Goal: Information Seeking & Learning: Understand process/instructions

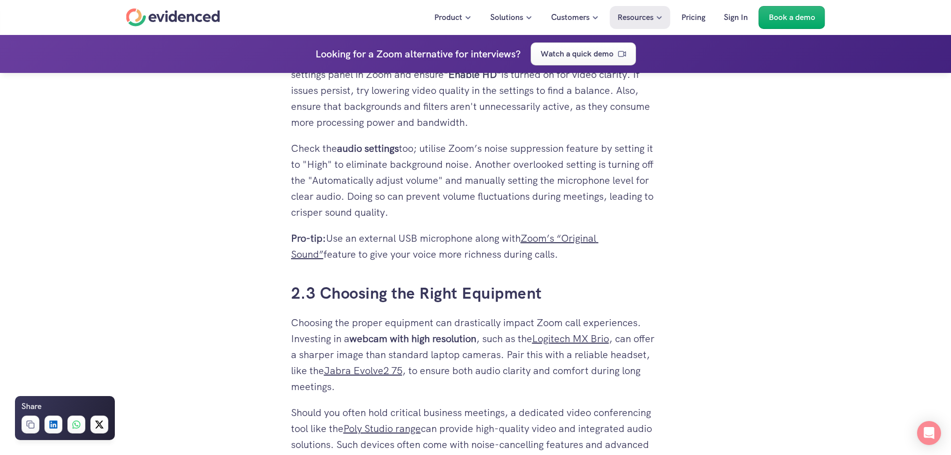
scroll to position [1997, 0]
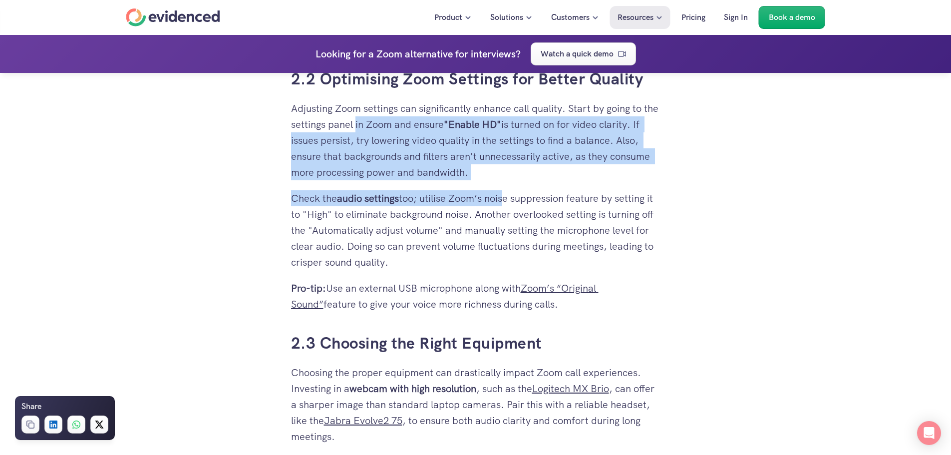
drag, startPoint x: 505, startPoint y: 220, endPoint x: 372, endPoint y: 160, distance: 145.9
click at [372, 160] on div "You're in an important Zoom meeting, excited to engage with colleagues or clien…" at bounding box center [475, 248] width 369 height 3495
click at [372, 162] on p "Adjusting Zoom settings can significantly enhance call quality. Start by going …" at bounding box center [475, 140] width 369 height 80
click at [379, 161] on p "Adjusting Zoom settings can significantly enhance call quality. Start by going …" at bounding box center [475, 140] width 369 height 80
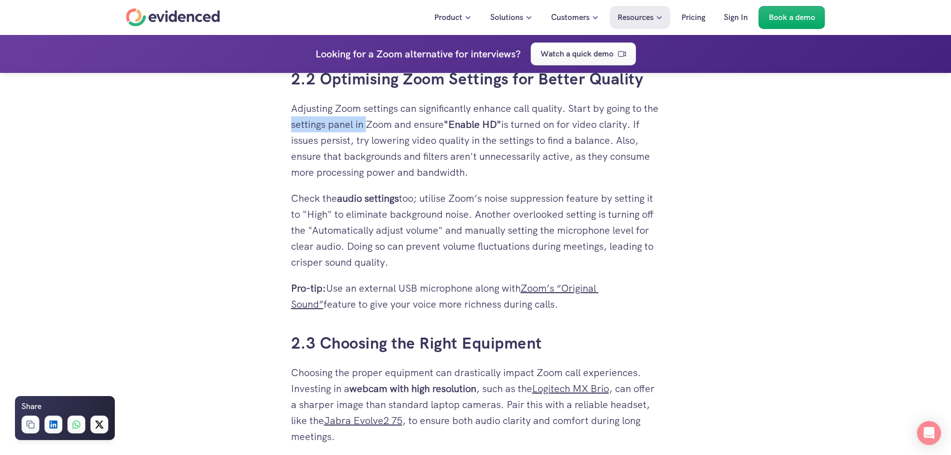
drag, startPoint x: 307, startPoint y: 157, endPoint x: 420, endPoint y: 160, distance: 113.9
click at [386, 156] on p "Adjusting Zoom settings can significantly enhance call quality. Start by going …" at bounding box center [475, 140] width 369 height 80
click at [429, 160] on p "Adjusting Zoom settings can significantly enhance call quality. Start by going …" at bounding box center [475, 140] width 369 height 80
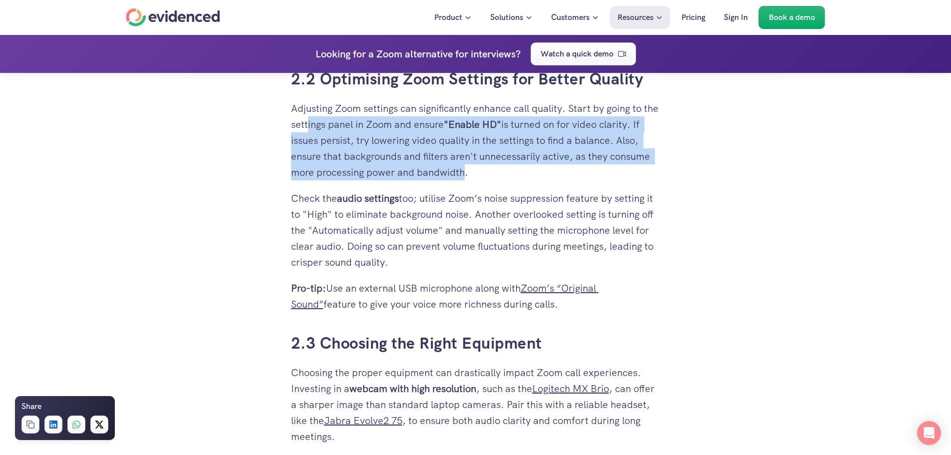
drag, startPoint x: 461, startPoint y: 205, endPoint x: 319, endPoint y: 163, distance: 149.0
click at [319, 162] on p "Adjusting Zoom settings can significantly enhance call quality. Start by going …" at bounding box center [475, 140] width 369 height 80
click at [319, 164] on p "Adjusting Zoom settings can significantly enhance call quality. Start by going …" at bounding box center [475, 140] width 369 height 80
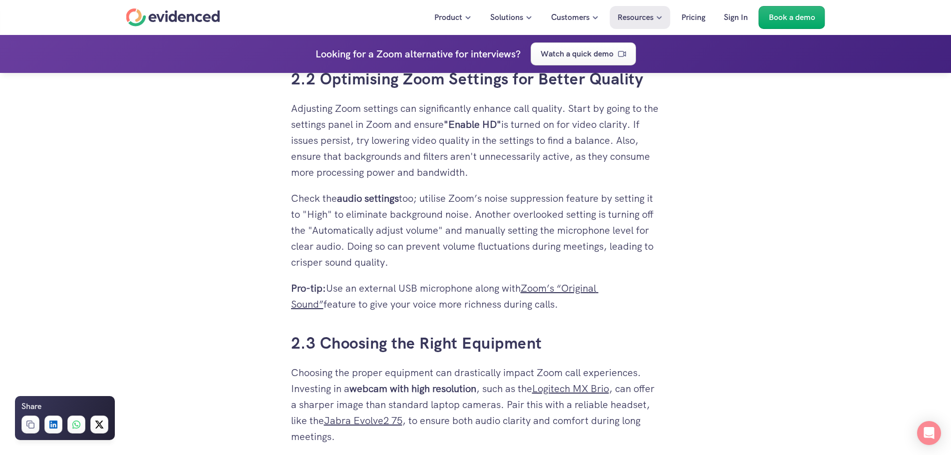
click at [328, 247] on p "Check the audio settings too; utilise Zoom’s noise suppression feature by setti…" at bounding box center [475, 230] width 369 height 80
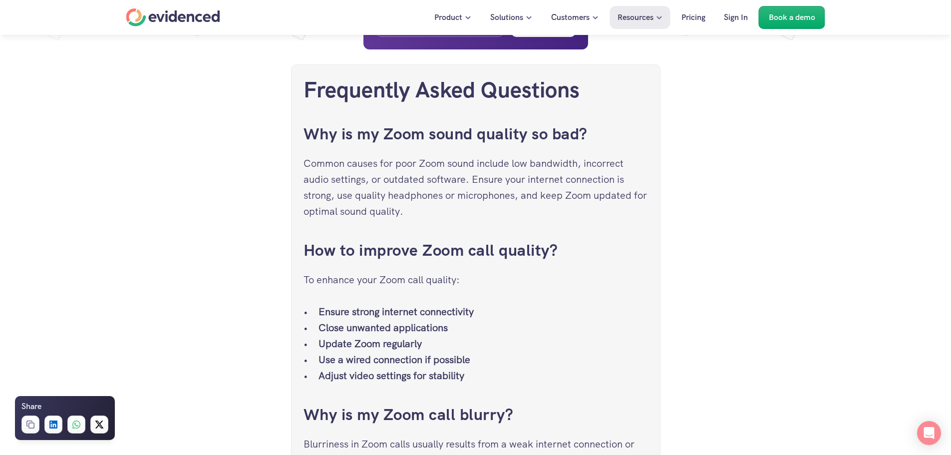
scroll to position [4294, 0]
